Goal: Information Seeking & Learning: Find contact information

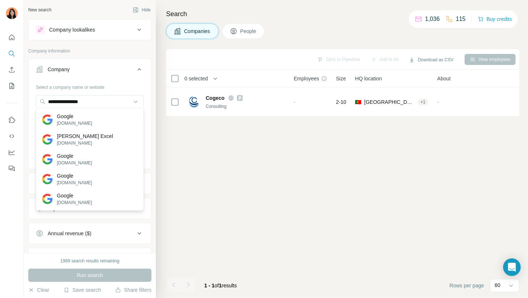
scroll to position [2, 0]
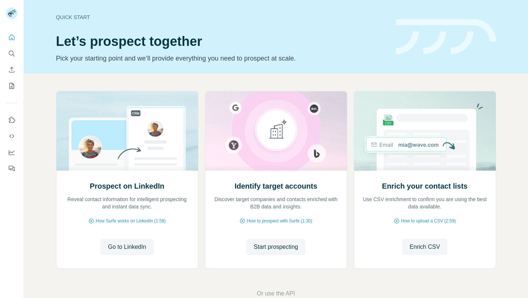
click at [279, 249] on span "Start prospecting" at bounding box center [276, 246] width 44 height 9
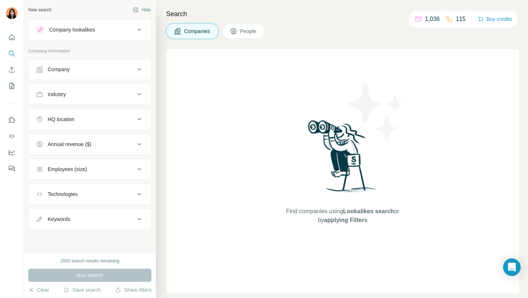
click at [87, 73] on div "Company" at bounding box center [85, 69] width 99 height 7
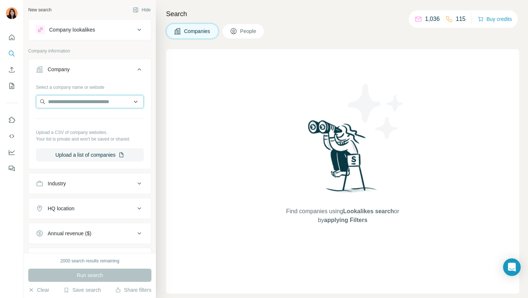
click at [81, 104] on input "text" at bounding box center [90, 101] width 108 height 13
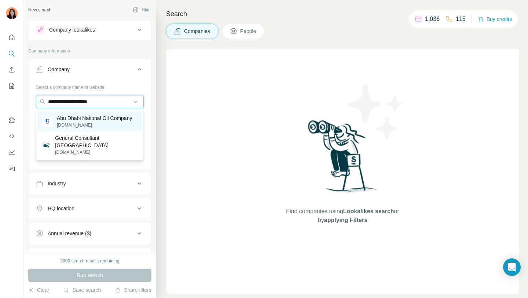
type input "**********"
click at [62, 121] on p "Abu Dhabi National Oil Company" at bounding box center [94, 117] width 75 height 7
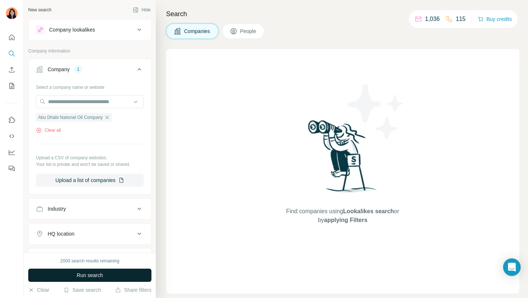
click at [105, 273] on button "Run search" at bounding box center [89, 274] width 123 height 13
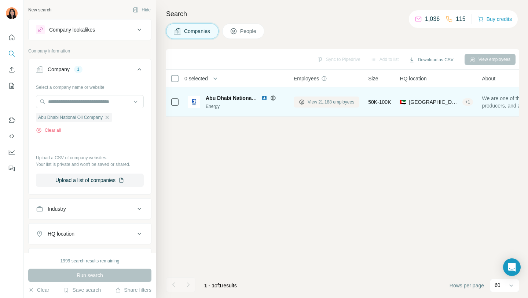
click at [319, 100] on span "View 21,188 employees" at bounding box center [331, 102] width 47 height 7
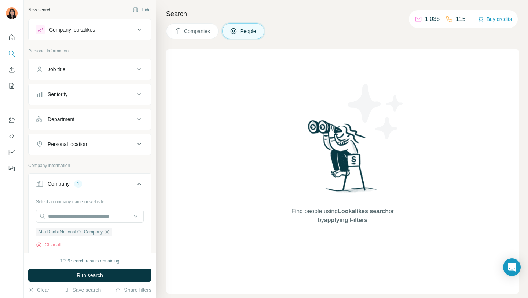
click at [210, 28] on span "Companies" at bounding box center [197, 31] width 27 height 7
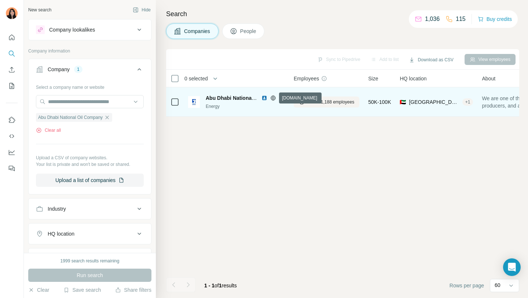
click at [273, 98] on icon at bounding box center [273, 98] width 6 height 6
